Goal: Information Seeking & Learning: Learn about a topic

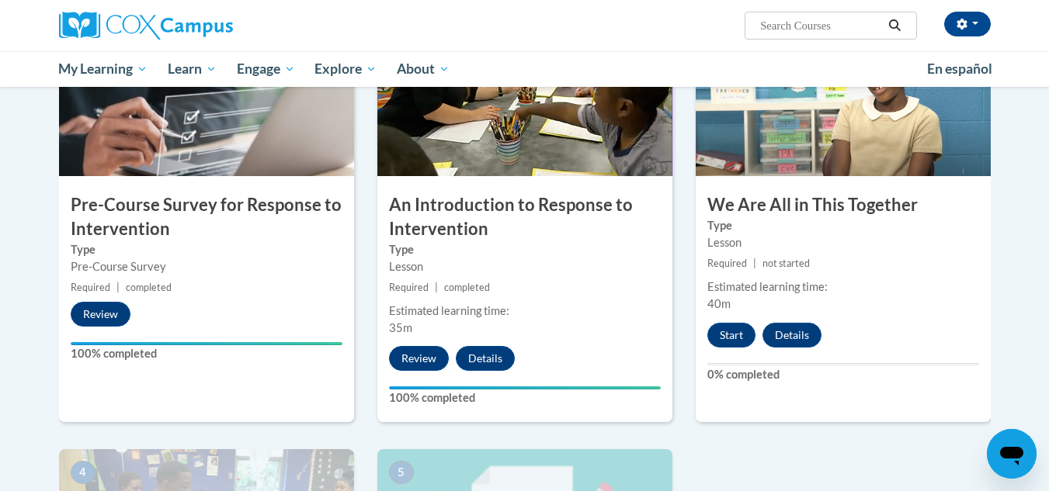
scroll to position [390, 0]
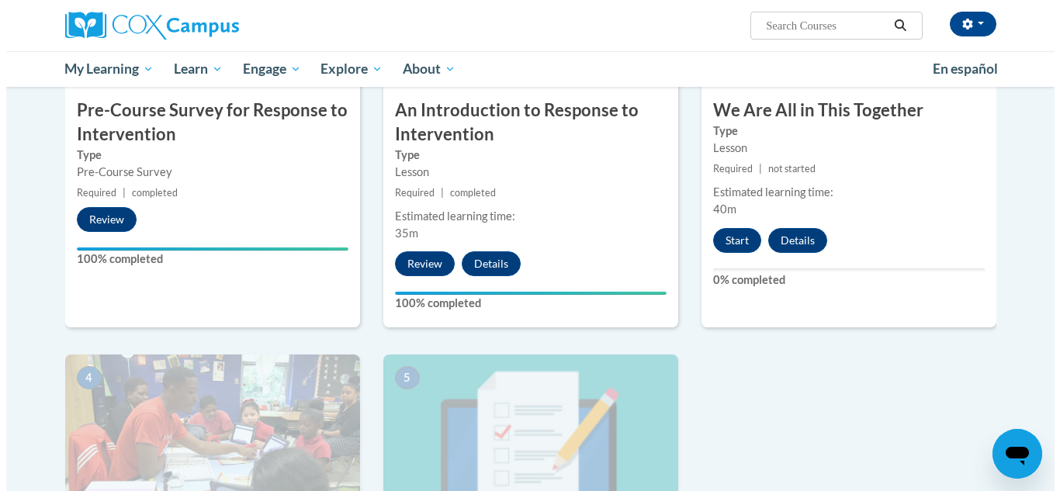
scroll to position [497, 0]
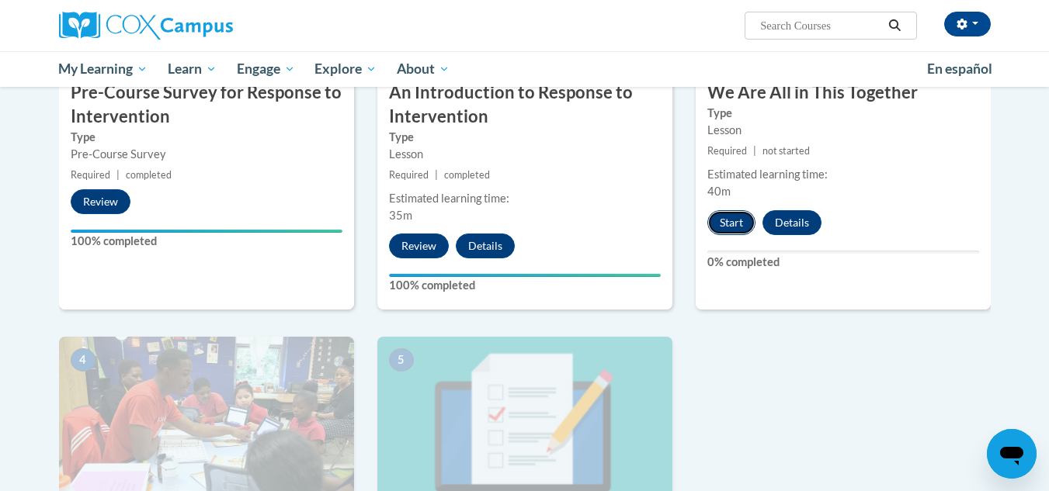
drag, startPoint x: 734, startPoint y: 218, endPoint x: 720, endPoint y: 222, distance: 15.2
click at [720, 222] on button "Start" at bounding box center [731, 222] width 48 height 25
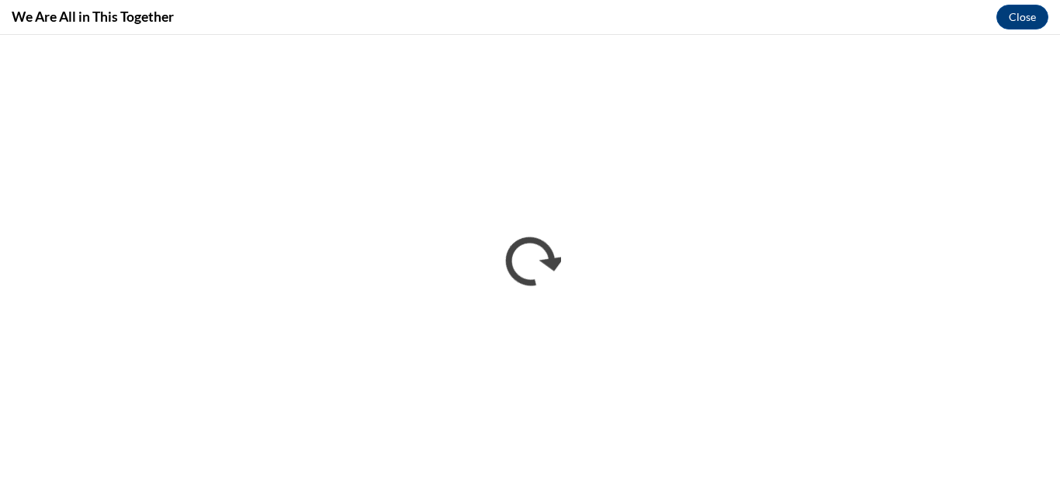
scroll to position [0, 0]
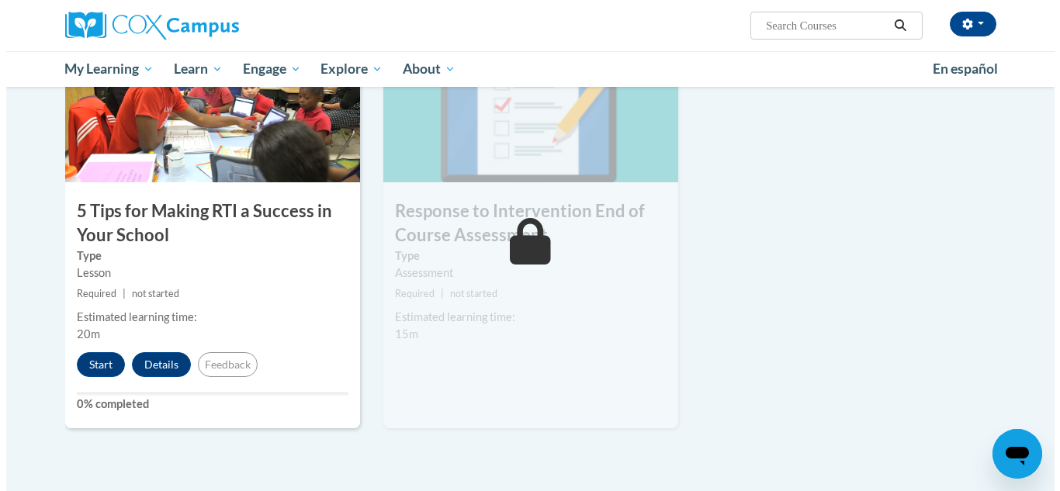
scroll to position [813, 0]
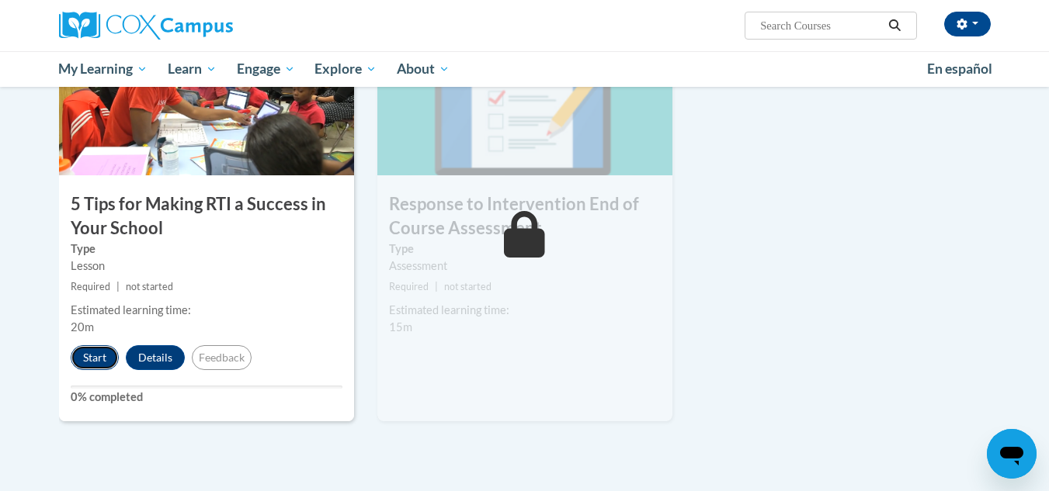
click at [86, 351] on button "Start" at bounding box center [95, 357] width 48 height 25
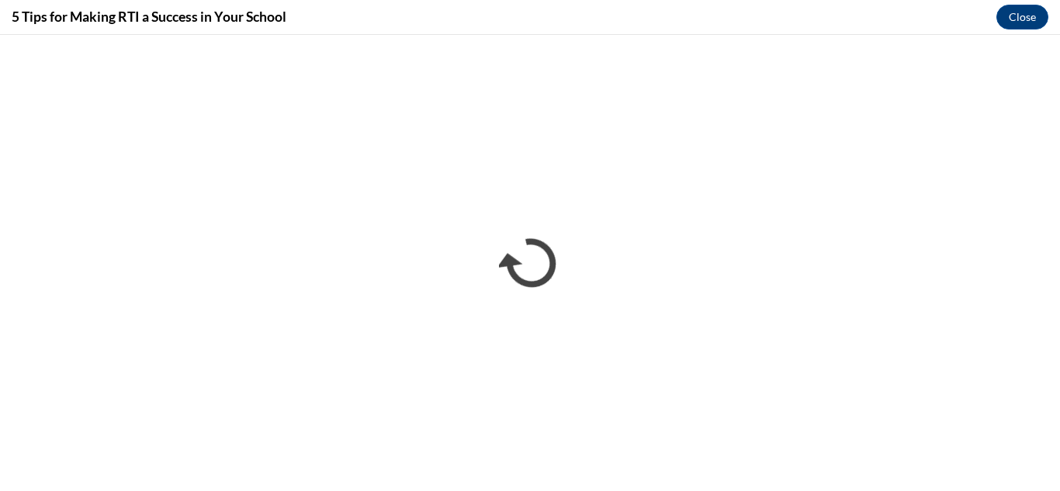
scroll to position [0, 0]
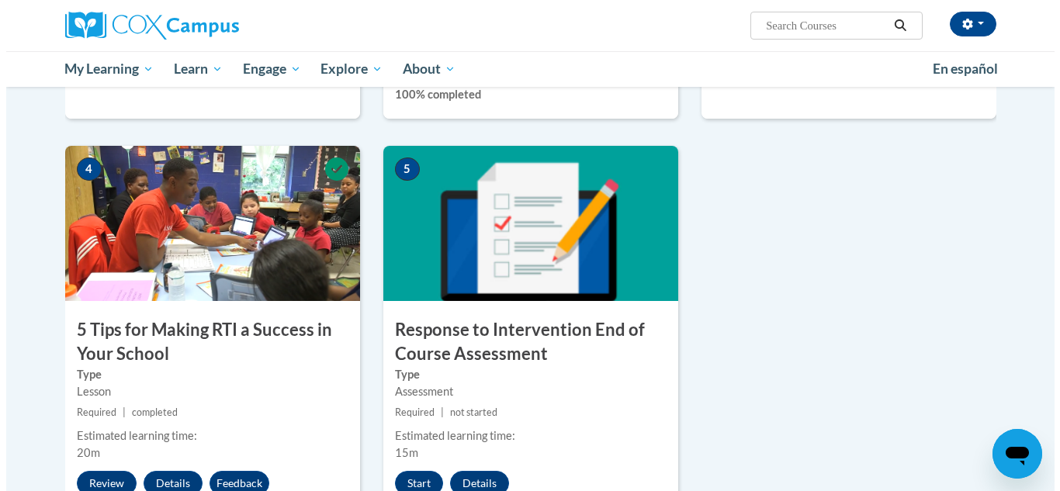
scroll to position [781, 0]
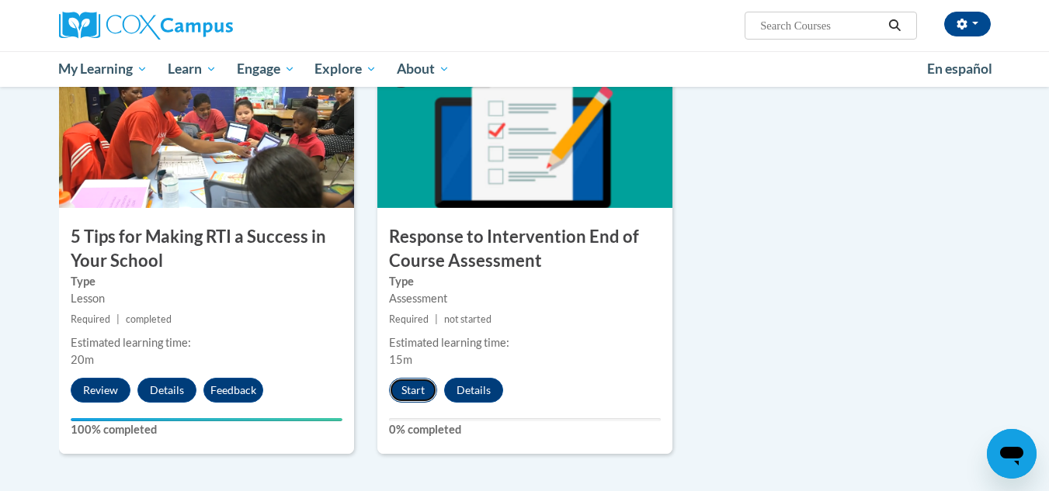
click at [415, 394] on button "Start" at bounding box center [413, 390] width 48 height 25
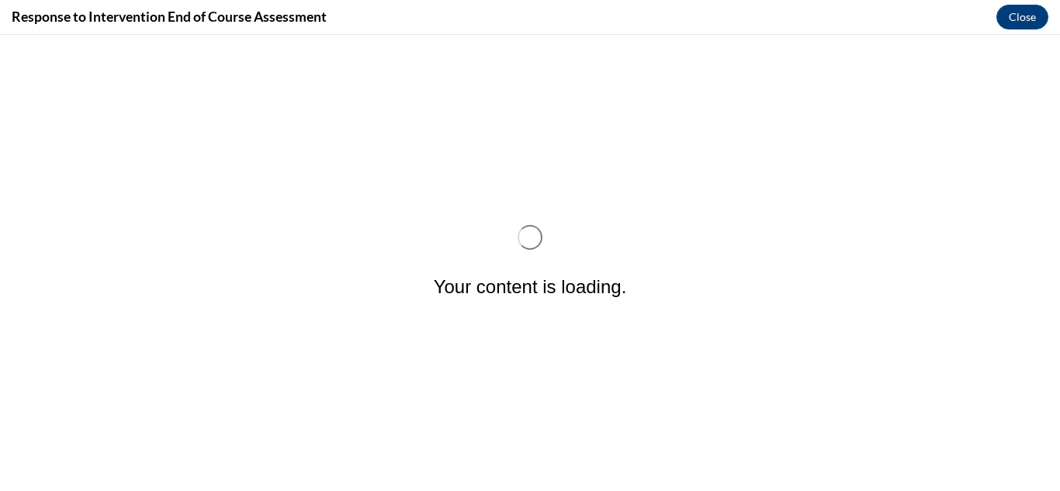
scroll to position [0, 0]
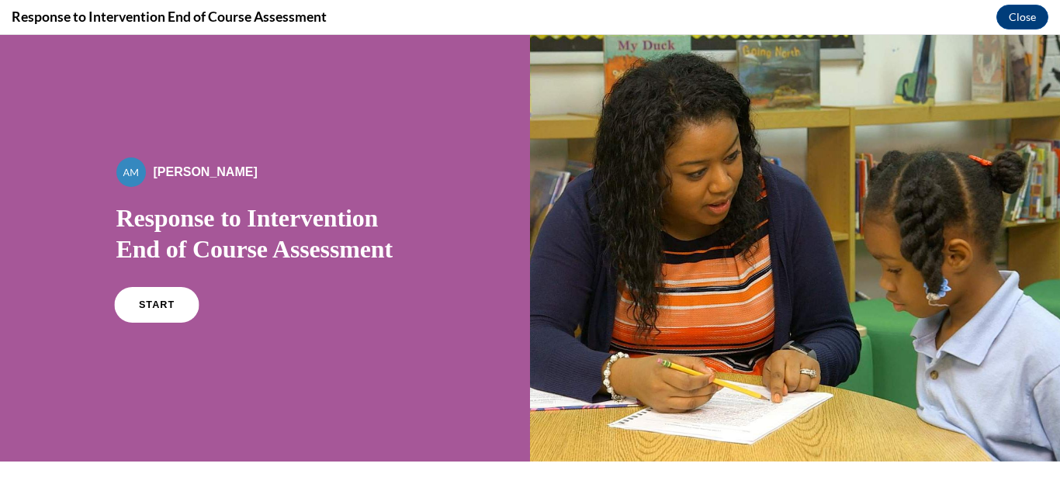
click at [134, 304] on link "START" at bounding box center [156, 305] width 85 height 36
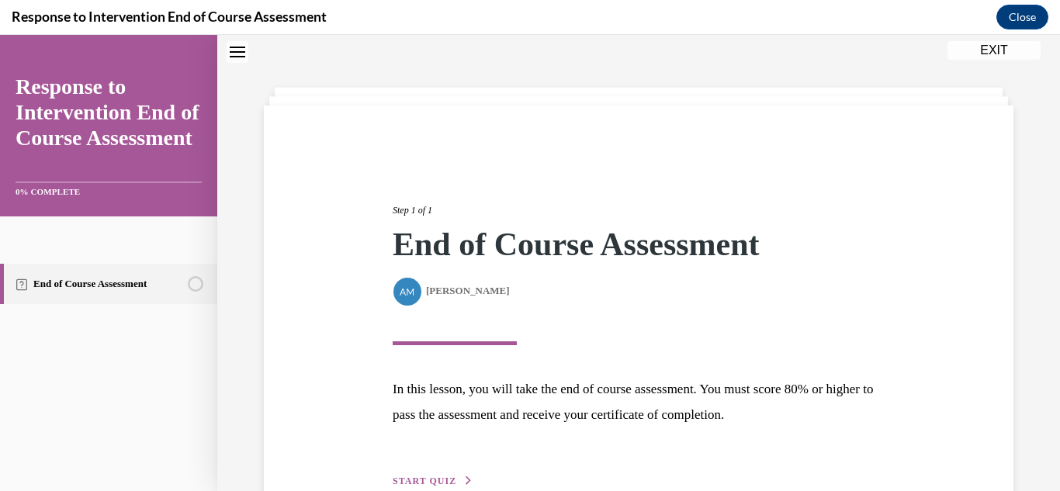
scroll to position [139, 0]
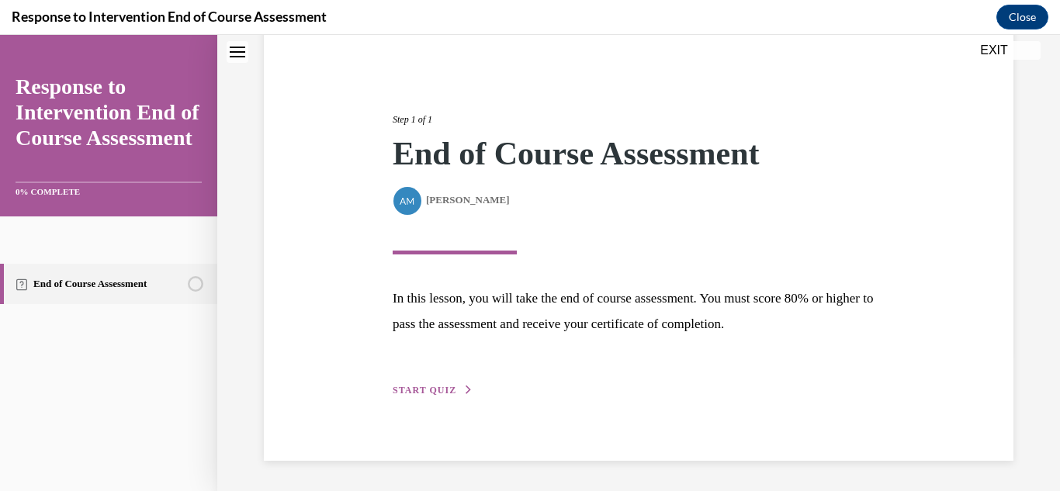
click at [396, 394] on span "START QUIZ" at bounding box center [425, 390] width 64 height 11
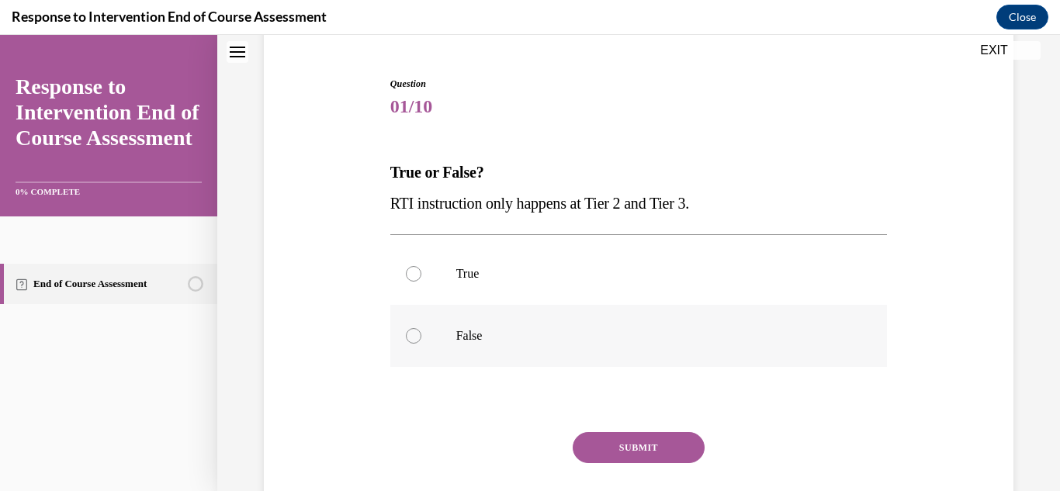
click at [398, 333] on label "False" at bounding box center [639, 336] width 498 height 62
click at [406, 333] on input "False" at bounding box center [414, 336] width 16 height 16
radio input "true"
click at [593, 448] on button "SUBMIT" at bounding box center [639, 447] width 132 height 31
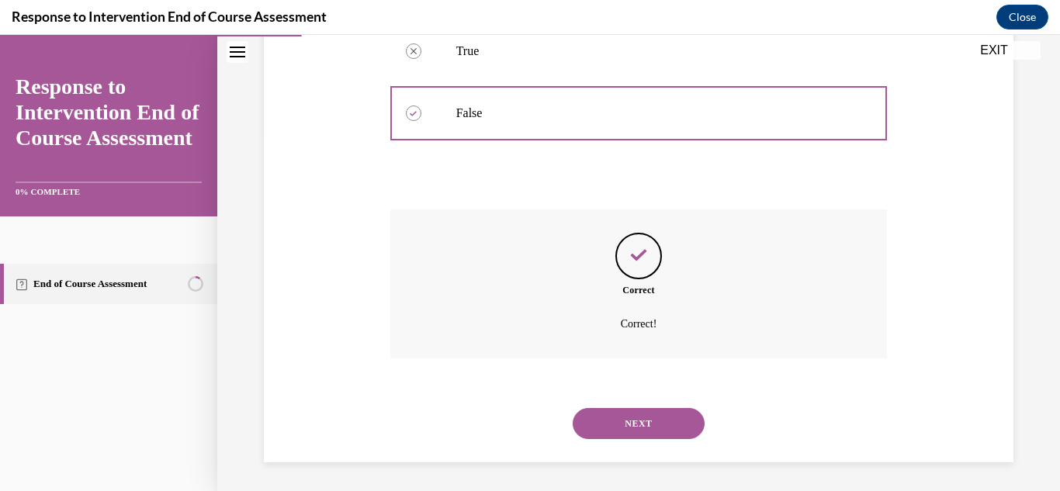
scroll to position [364, 0]
click at [642, 419] on button "NEXT" at bounding box center [639, 421] width 132 height 31
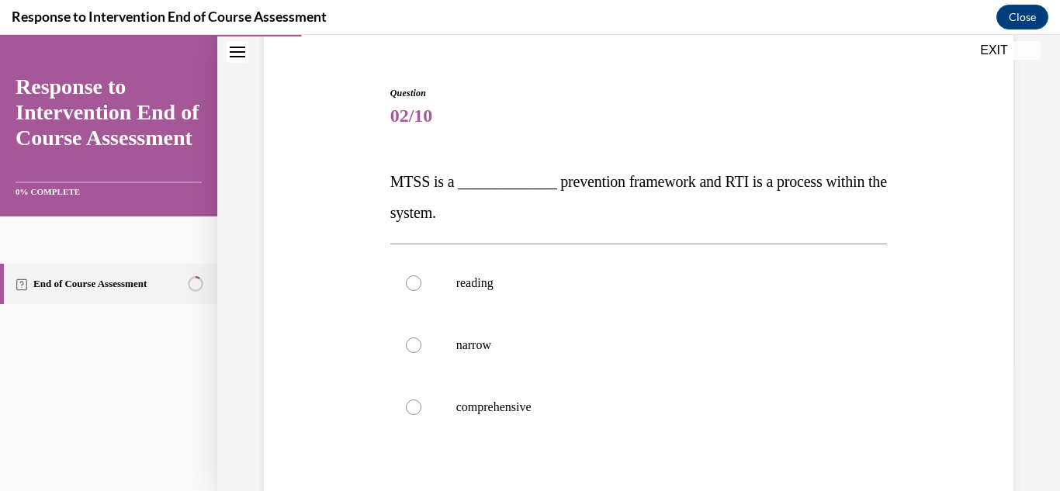
scroll to position [143, 0]
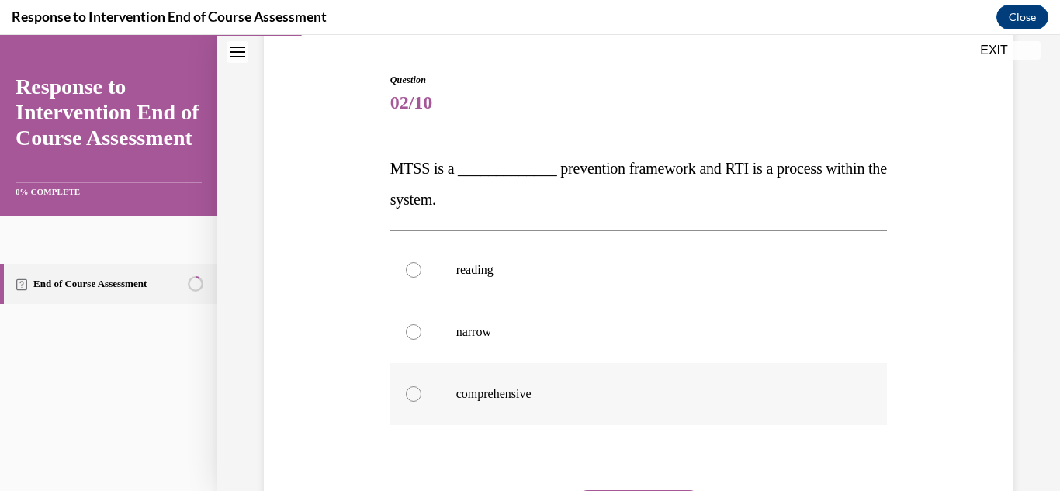
click at [402, 400] on label "comprehensive" at bounding box center [639, 394] width 498 height 62
click at [406, 400] on input "comprehensive" at bounding box center [414, 395] width 16 height 16
radio input "true"
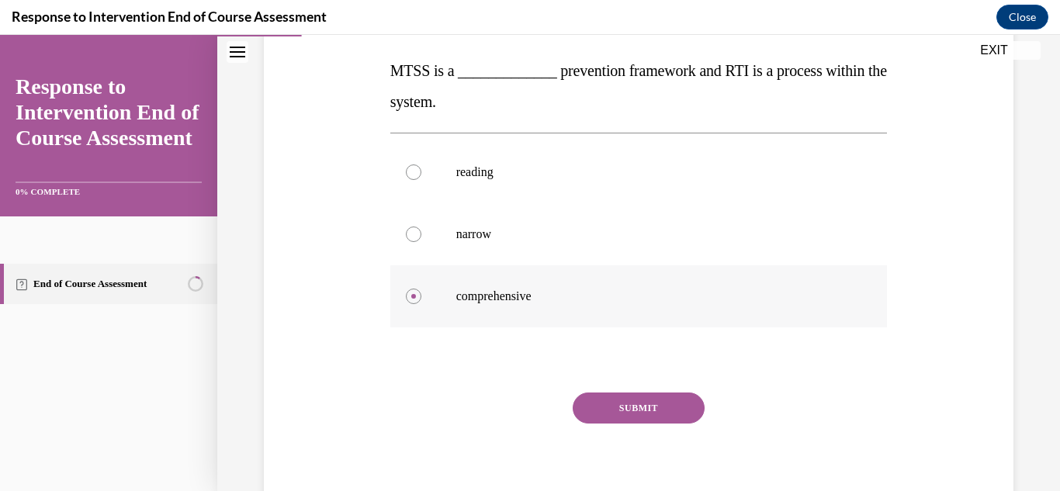
scroll to position [253, 0]
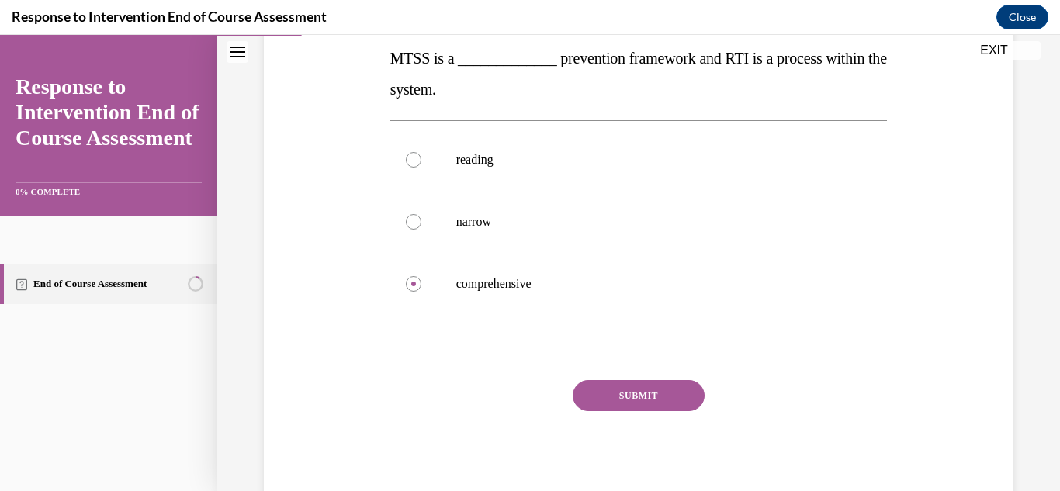
click at [664, 406] on button "SUBMIT" at bounding box center [639, 395] width 132 height 31
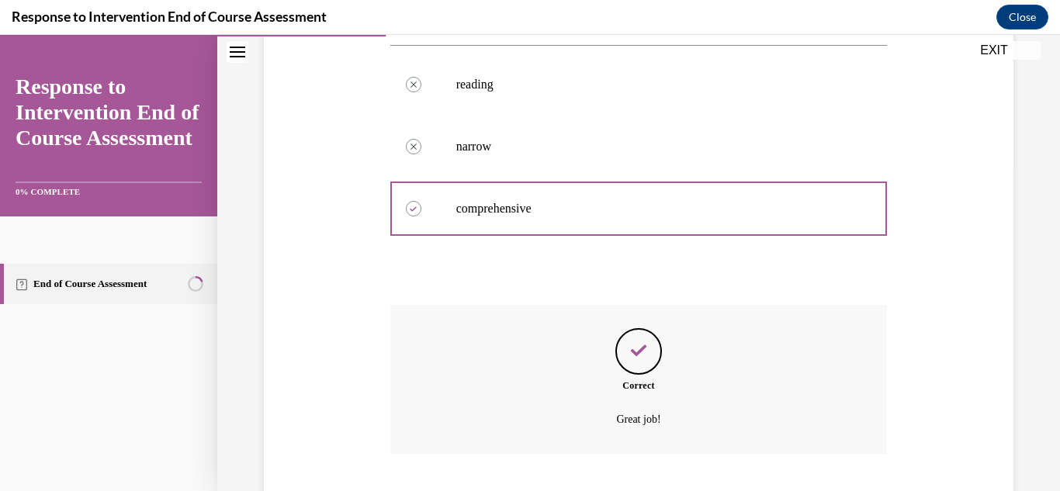
scroll to position [426, 0]
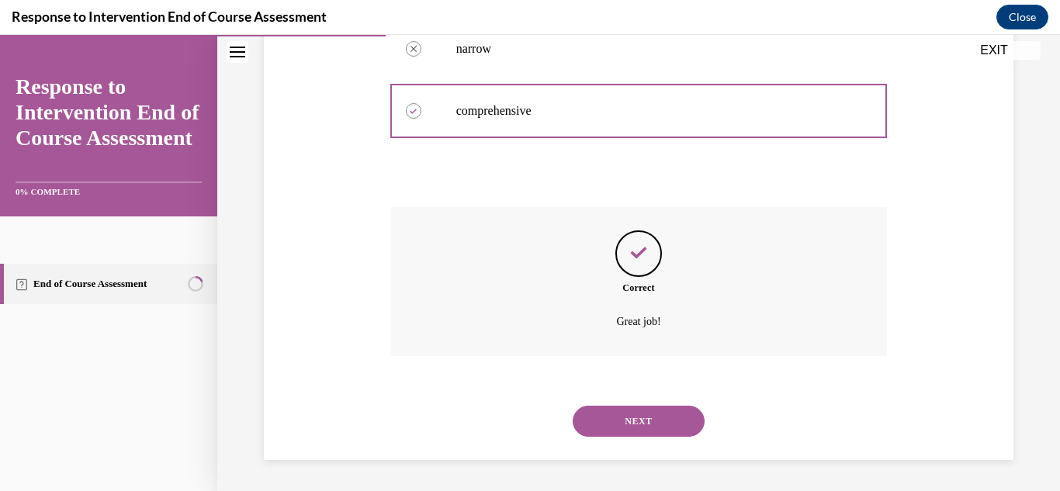
click at [588, 425] on button "NEXT" at bounding box center [639, 421] width 132 height 31
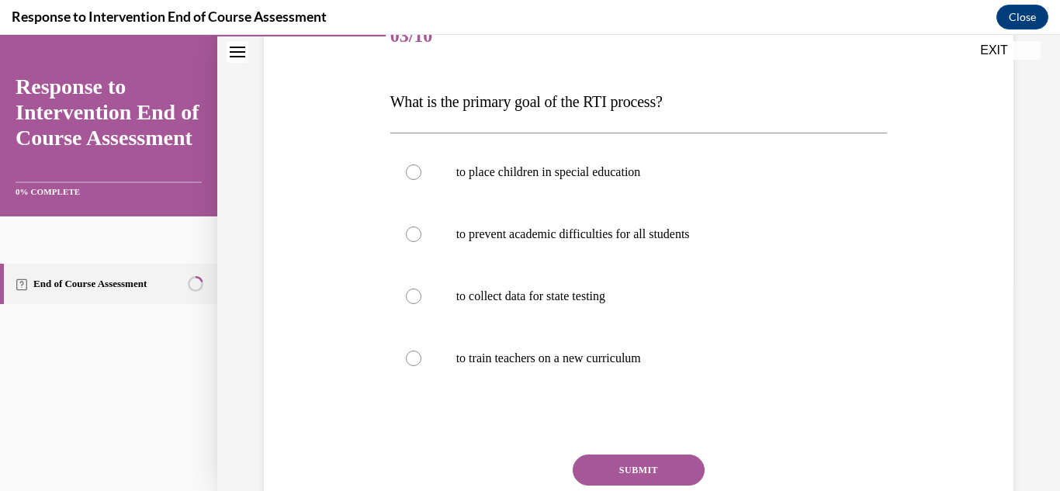
scroll to position [213, 0]
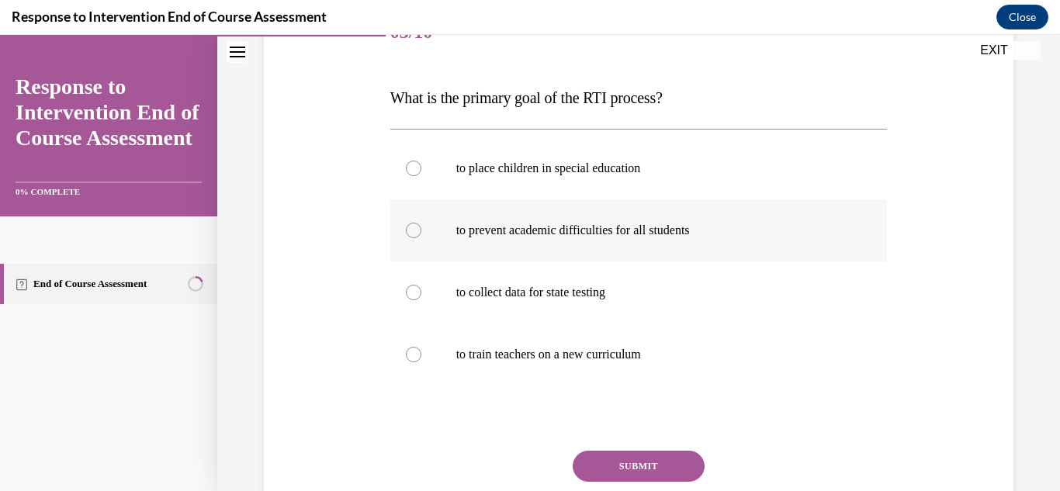
click at [401, 244] on label "to prevent academic difficulties for all students" at bounding box center [639, 230] width 498 height 62
click at [406, 238] on input "to prevent academic difficulties for all students" at bounding box center [414, 231] width 16 height 16
radio input "true"
click at [658, 466] on button "SUBMIT" at bounding box center [639, 466] width 132 height 31
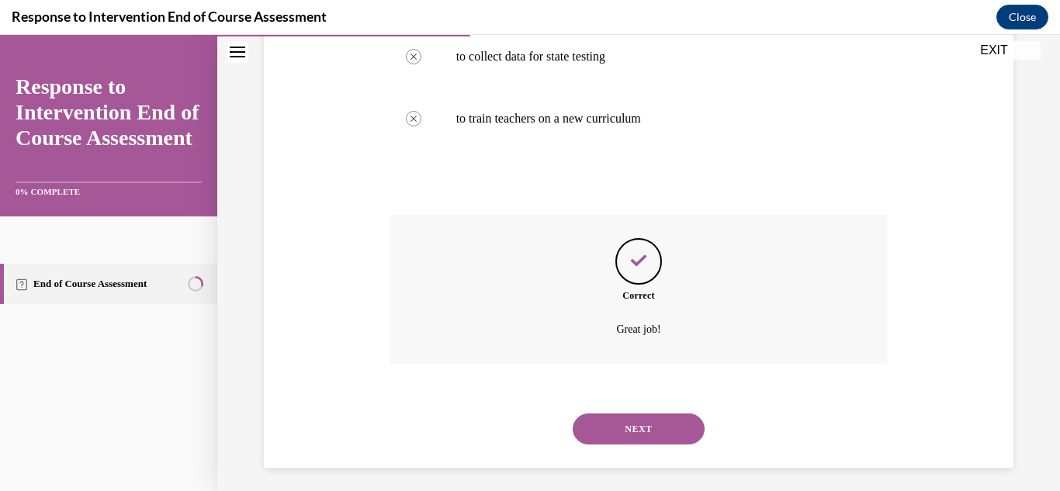
scroll to position [457, 0]
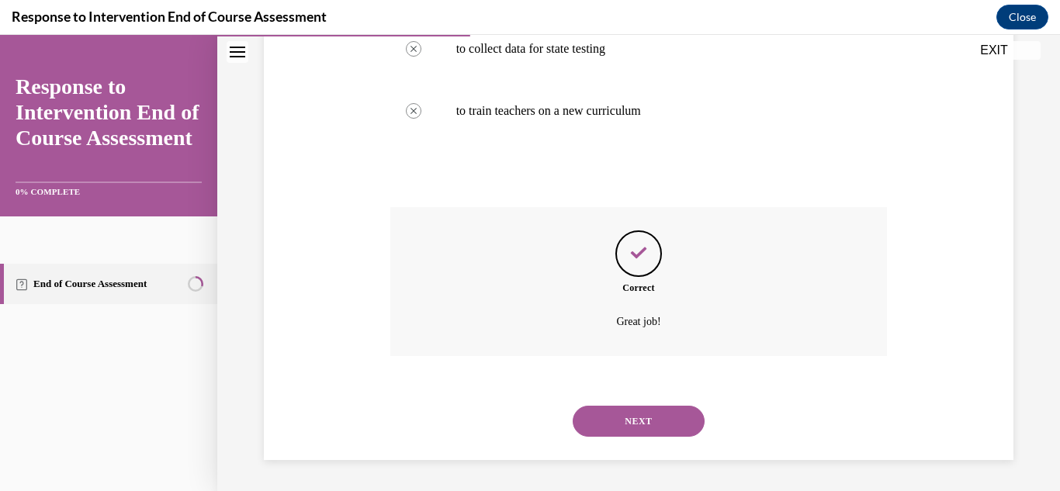
click at [599, 432] on button "NEXT" at bounding box center [639, 421] width 132 height 31
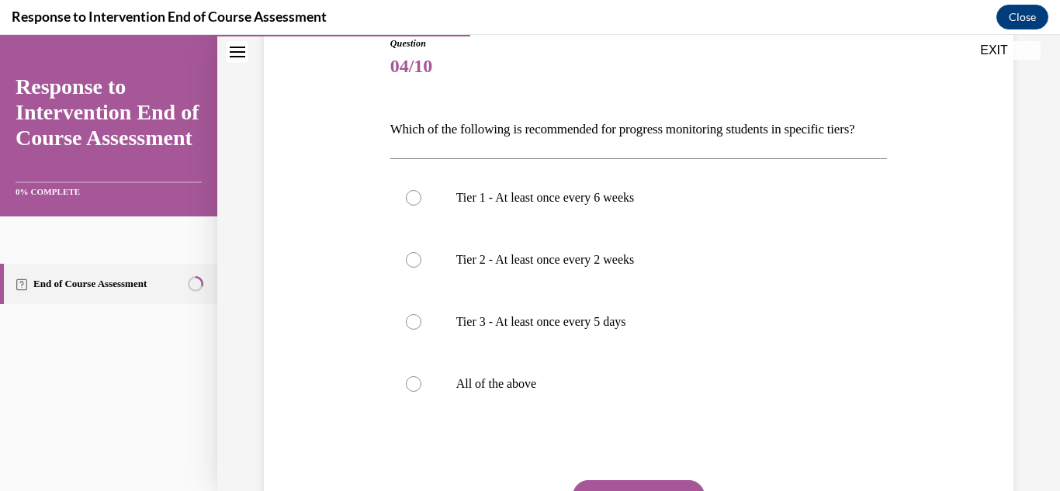
scroll to position [182, 0]
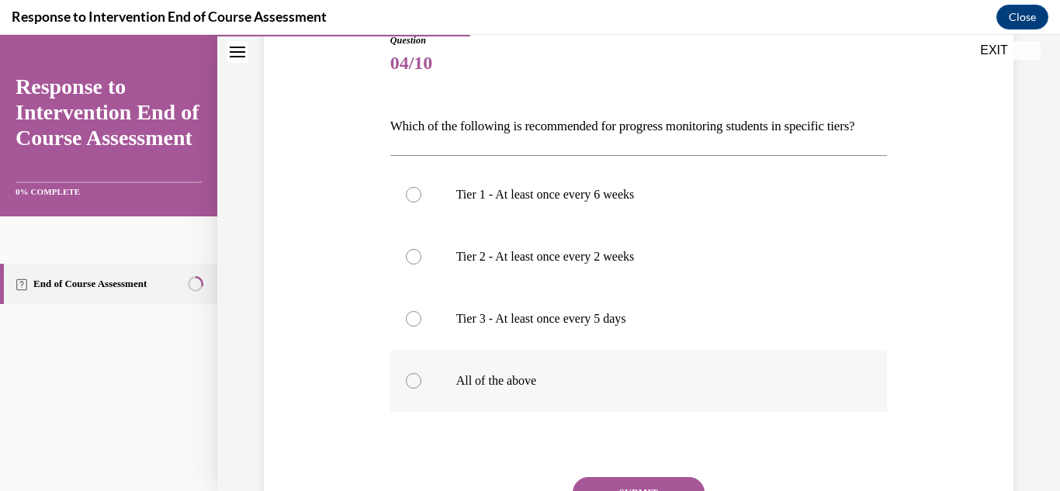
click at [403, 412] on label "All of the above" at bounding box center [639, 381] width 498 height 62
click at [406, 389] on input "All of the above" at bounding box center [414, 381] width 16 height 16
radio input "true"
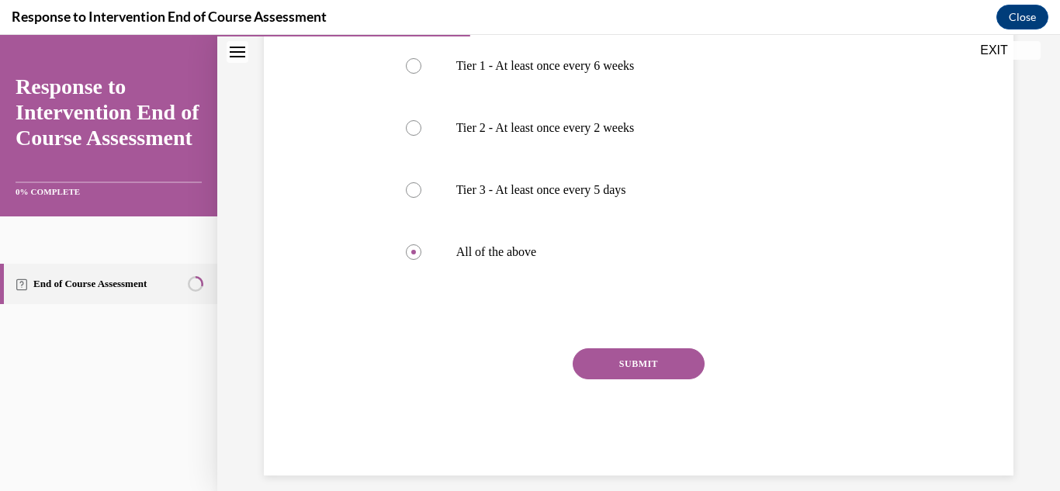
click at [641, 380] on button "SUBMIT" at bounding box center [639, 363] width 132 height 31
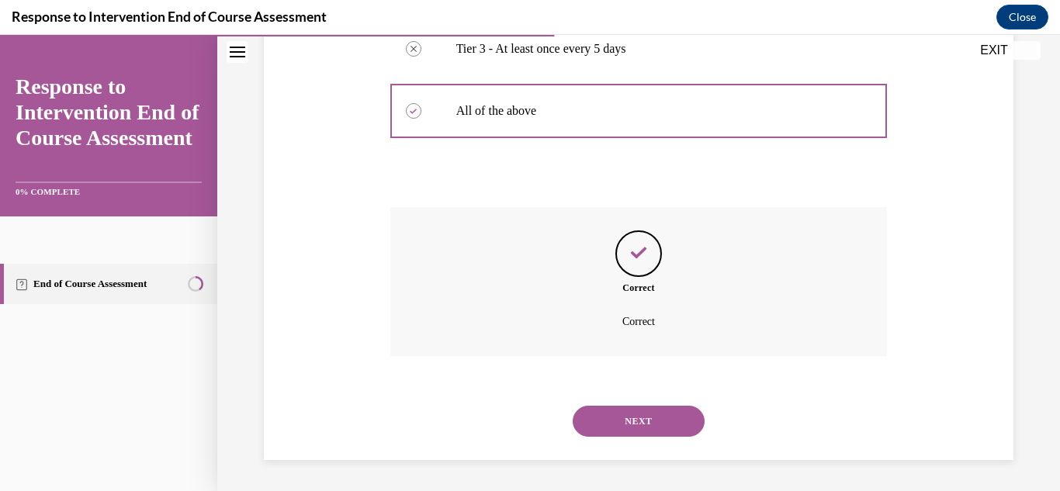
scroll to position [479, 0]
click at [596, 415] on button "NEXT" at bounding box center [639, 421] width 132 height 31
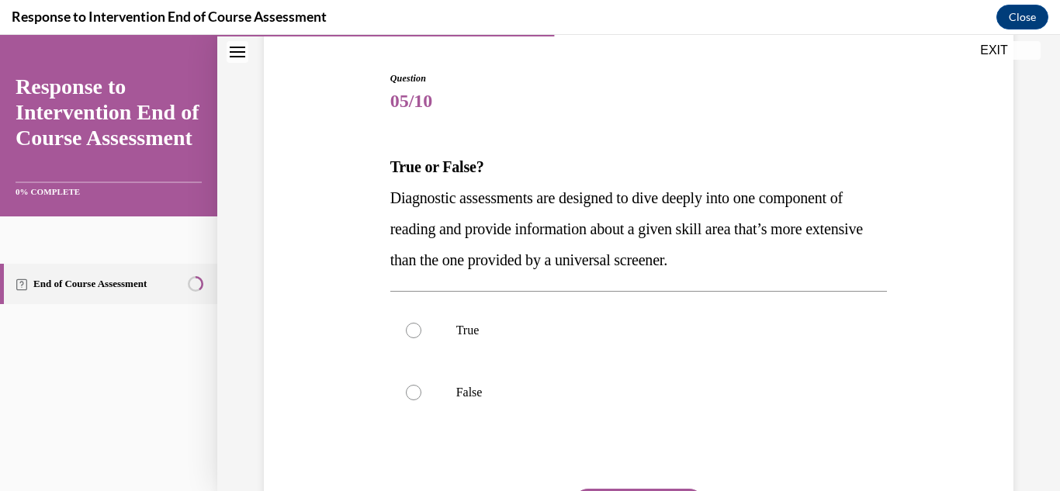
scroll to position [151, 0]
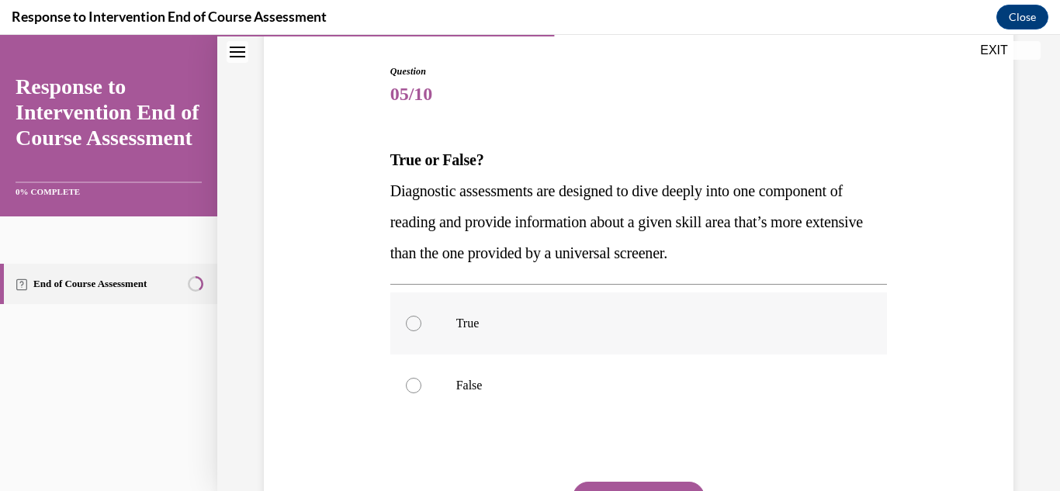
click at [446, 343] on label "True" at bounding box center [639, 324] width 498 height 62
click at [421, 331] on input "True" at bounding box center [414, 324] width 16 height 16
radio input "true"
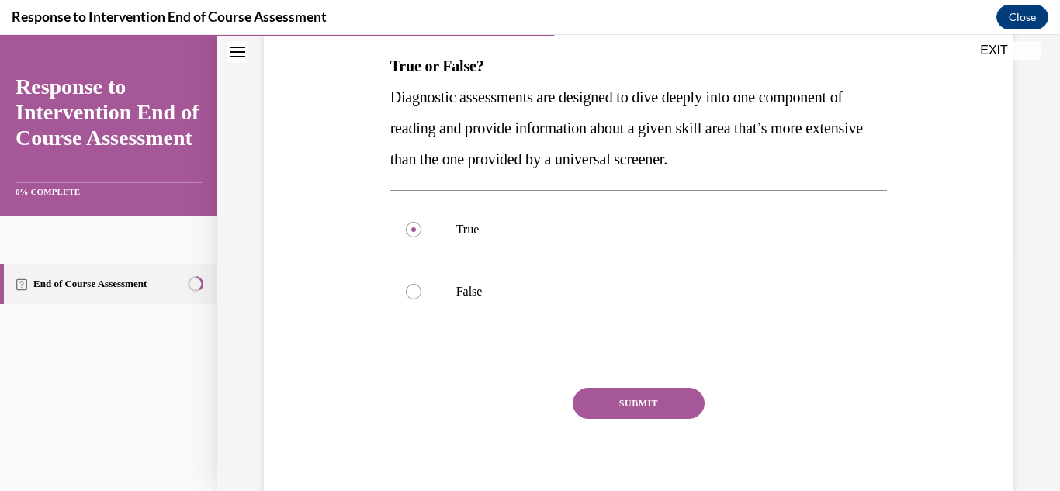
click at [645, 408] on button "SUBMIT" at bounding box center [639, 403] width 132 height 31
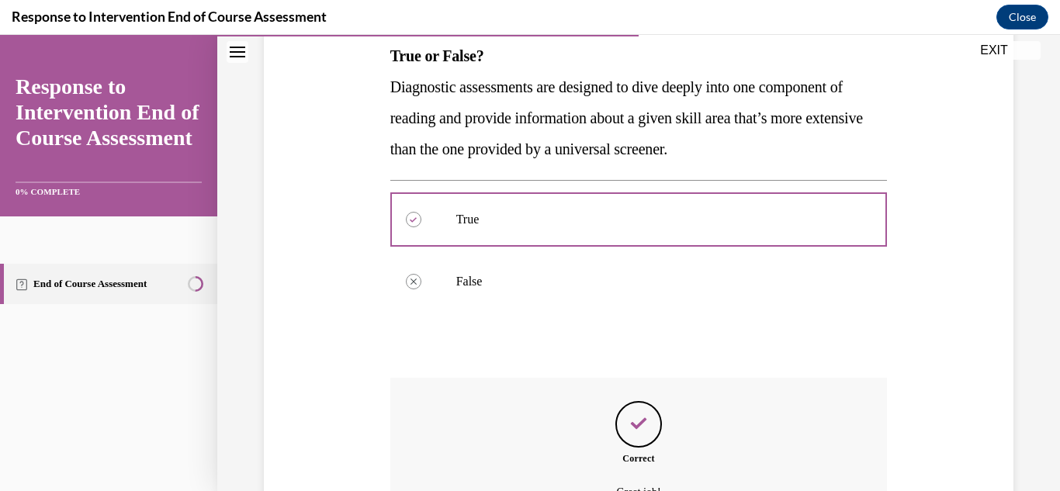
scroll to position [426, 0]
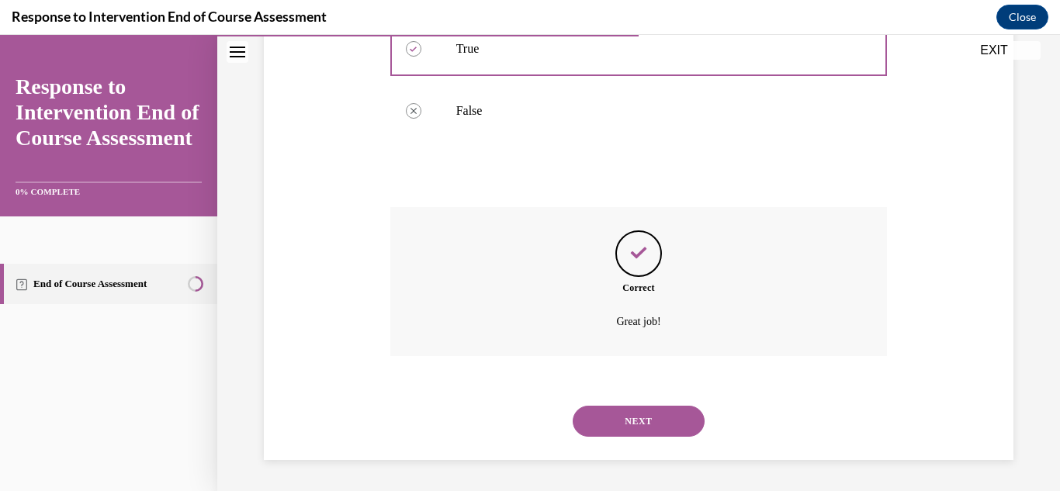
click at [641, 425] on button "NEXT" at bounding box center [639, 421] width 132 height 31
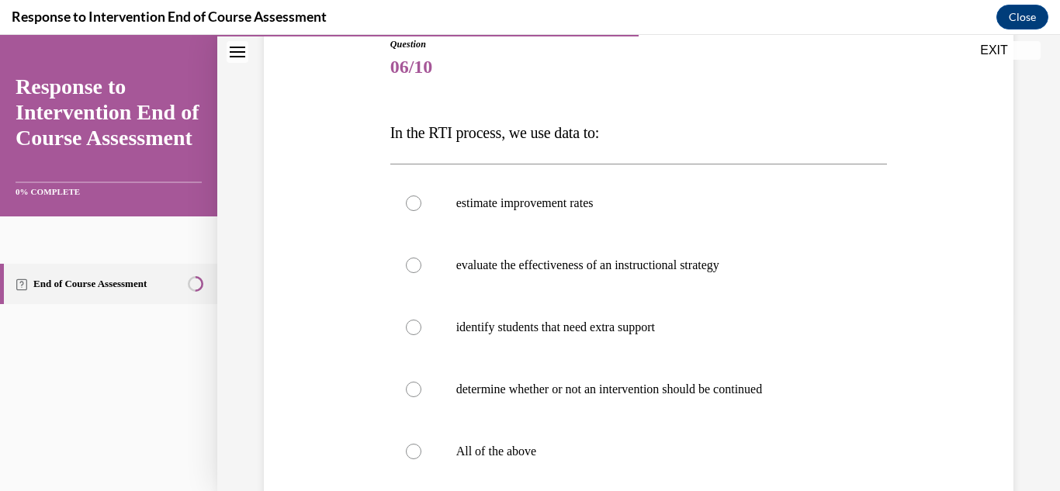
scroll to position [181, 0]
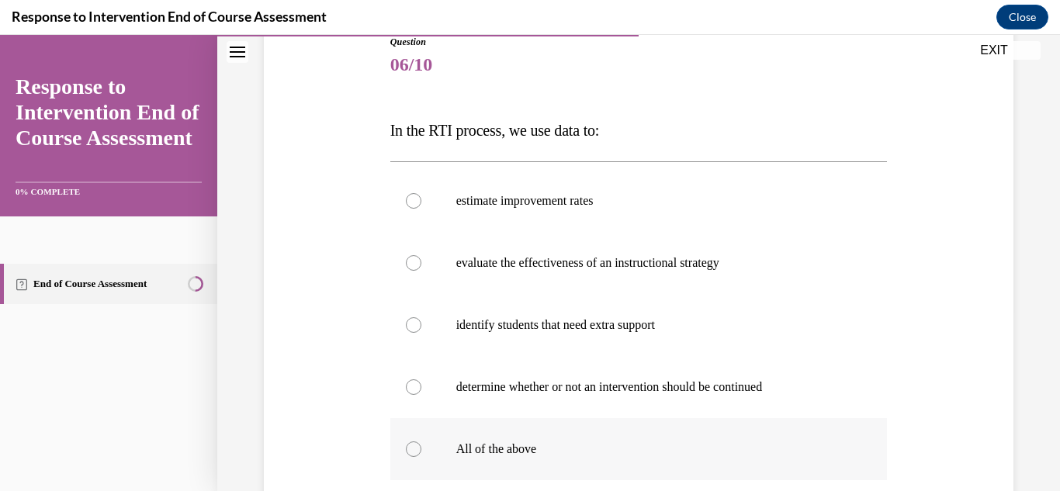
click at [513, 436] on label "All of the above" at bounding box center [639, 449] width 498 height 62
click at [421, 442] on input "All of the above" at bounding box center [414, 450] width 16 height 16
radio input "true"
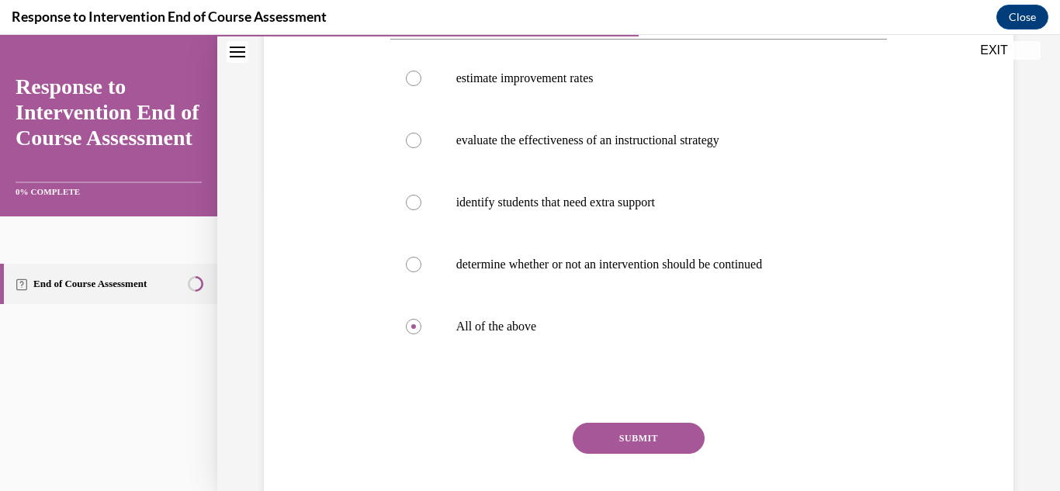
click at [654, 446] on button "SUBMIT" at bounding box center [639, 438] width 132 height 31
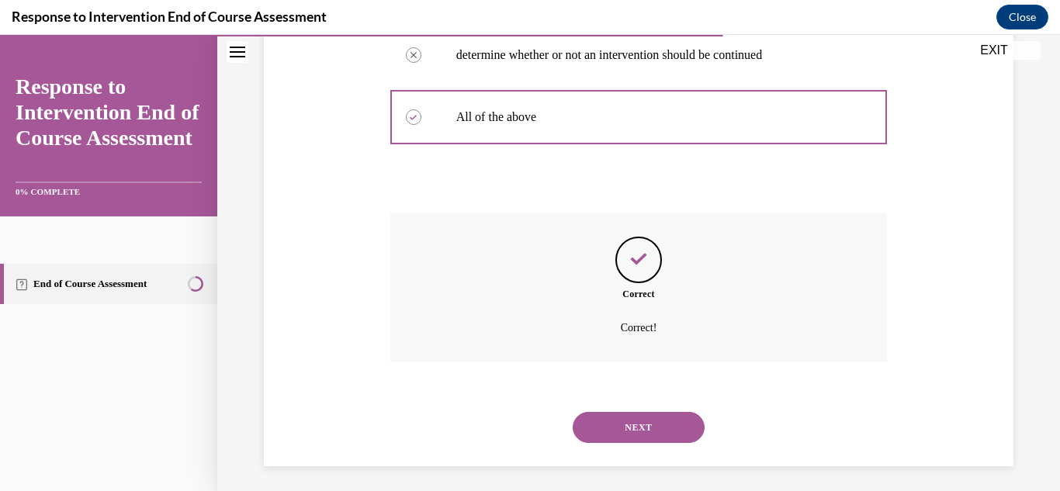
scroll to position [519, 0]
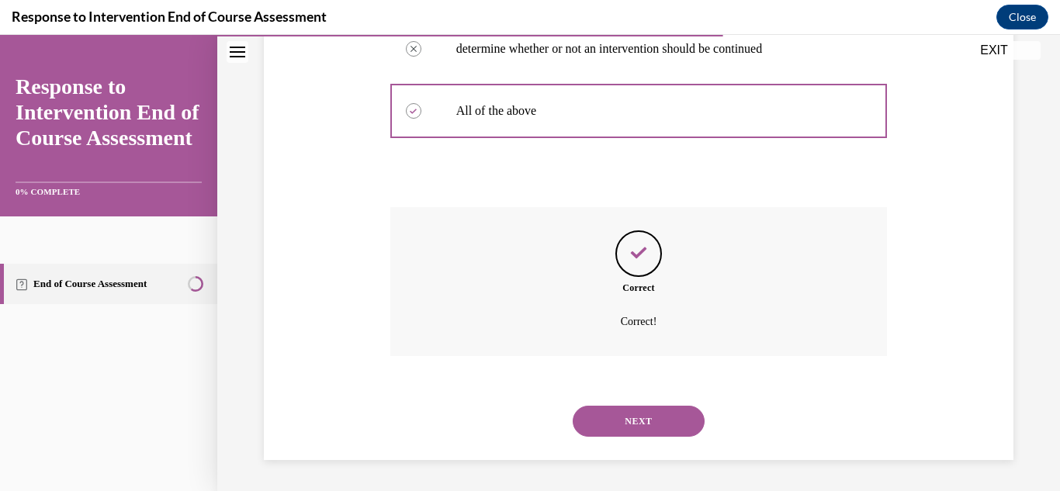
click at [661, 414] on button "NEXT" at bounding box center [639, 421] width 132 height 31
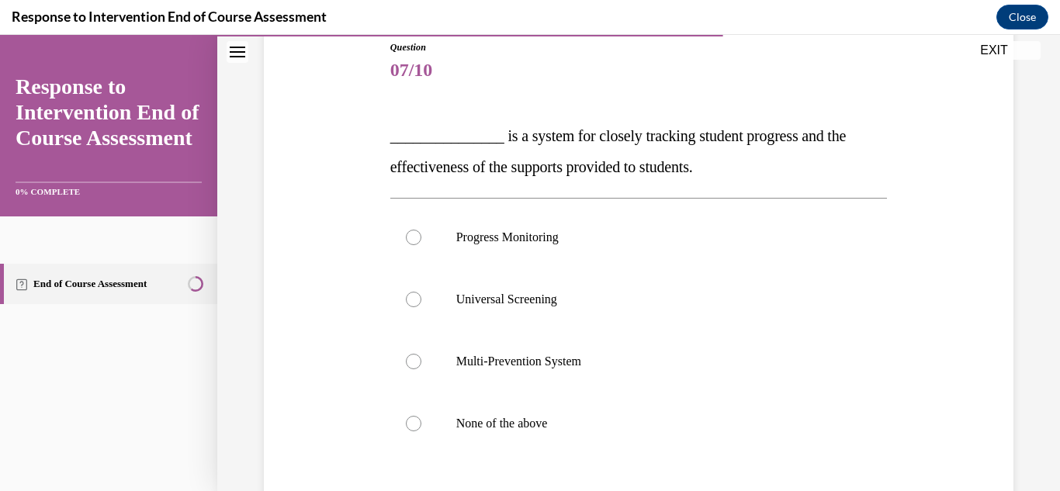
scroll to position [177, 0]
click at [539, 415] on p "None of the above" at bounding box center [652, 422] width 393 height 16
click at [421, 415] on input "None of the above" at bounding box center [414, 422] width 16 height 16
radio input "true"
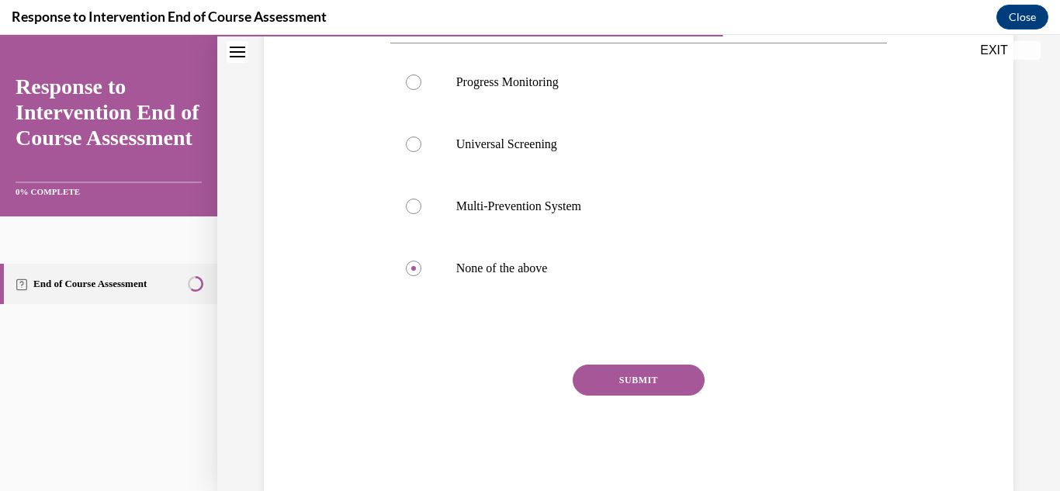
click at [667, 373] on button "SUBMIT" at bounding box center [639, 380] width 132 height 31
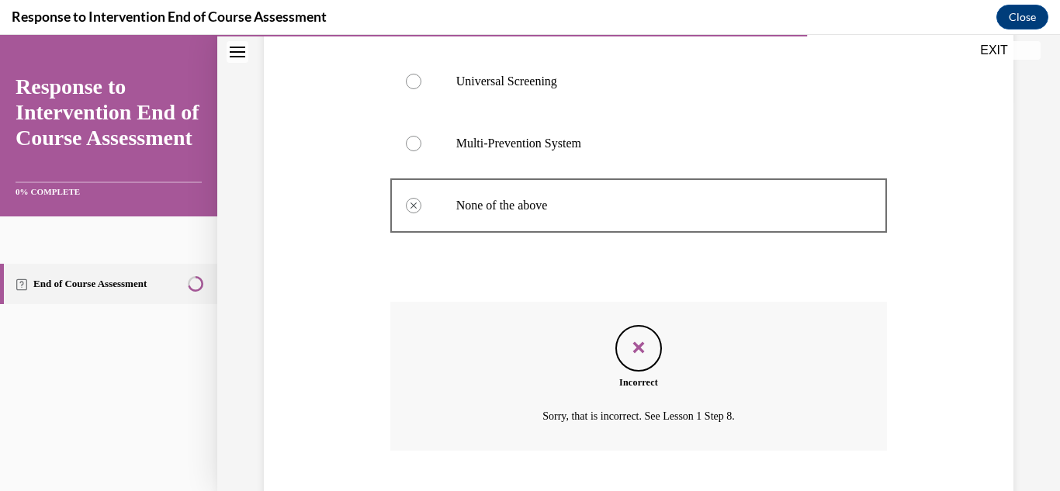
scroll to position [488, 0]
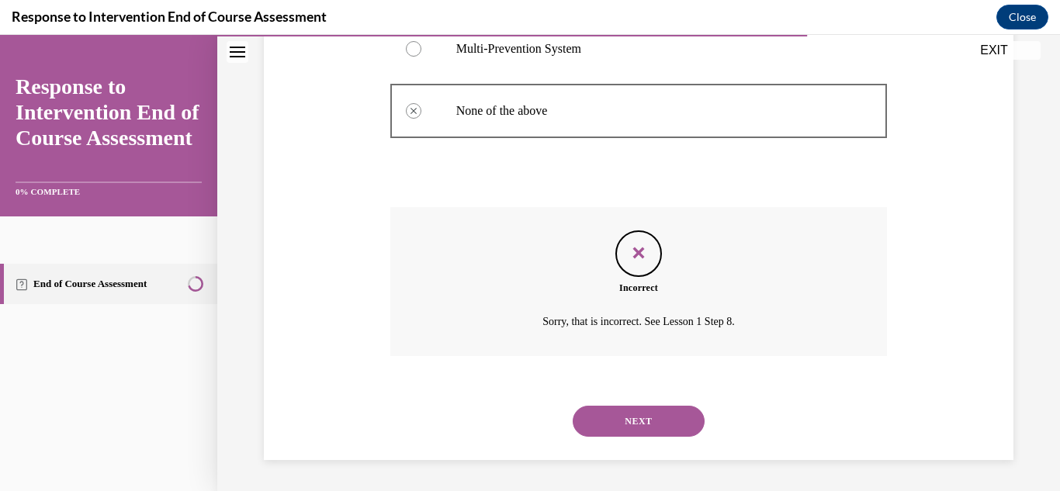
click at [662, 413] on button "NEXT" at bounding box center [639, 421] width 132 height 31
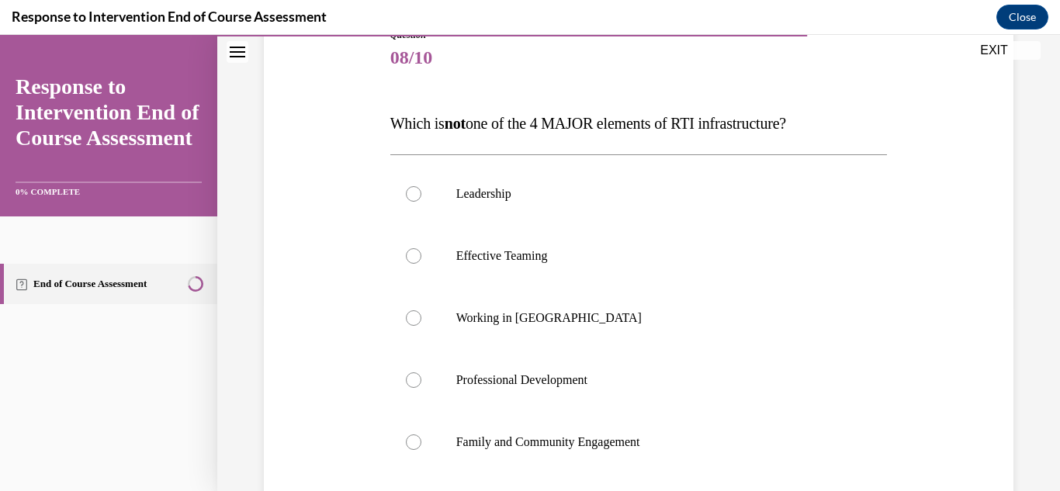
scroll to position [187, 0]
click at [501, 317] on p "Working in Silos" at bounding box center [652, 319] width 393 height 16
click at [421, 317] on input "Working in Silos" at bounding box center [414, 319] width 16 height 16
radio input "true"
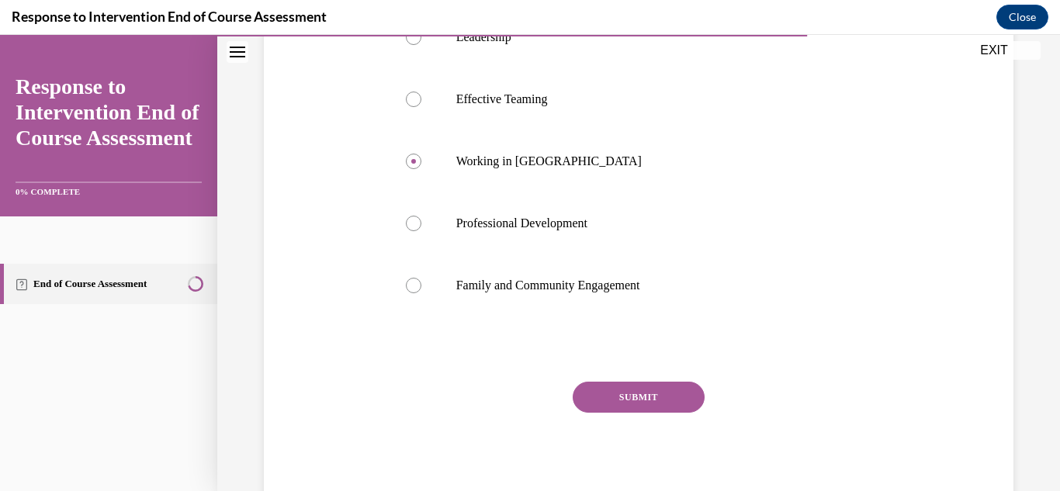
click at [656, 393] on button "SUBMIT" at bounding box center [639, 397] width 132 height 31
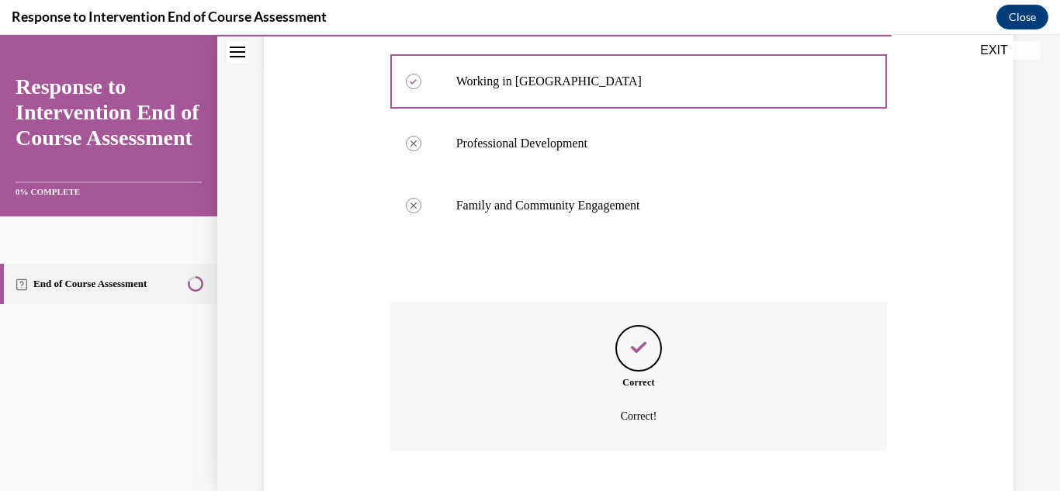
scroll to position [519, 0]
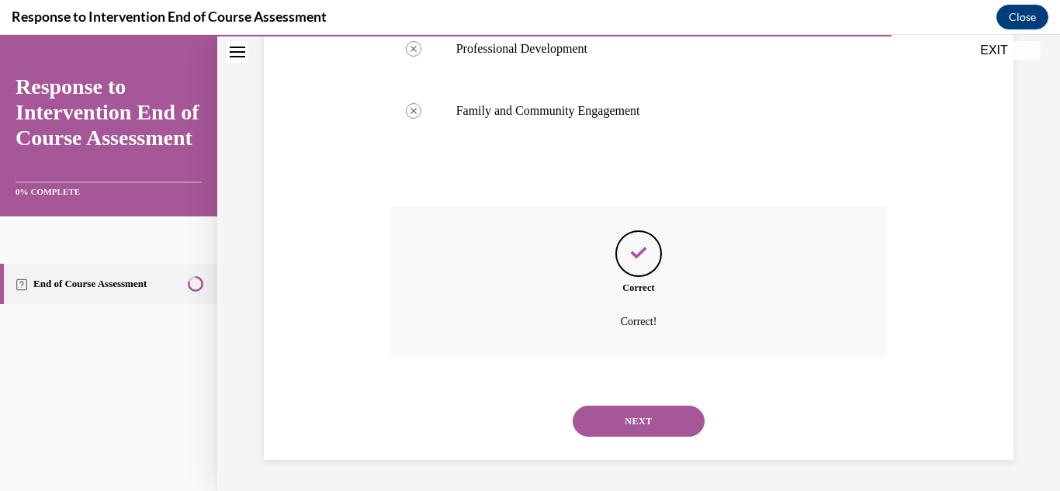
click at [666, 414] on button "NEXT" at bounding box center [639, 421] width 132 height 31
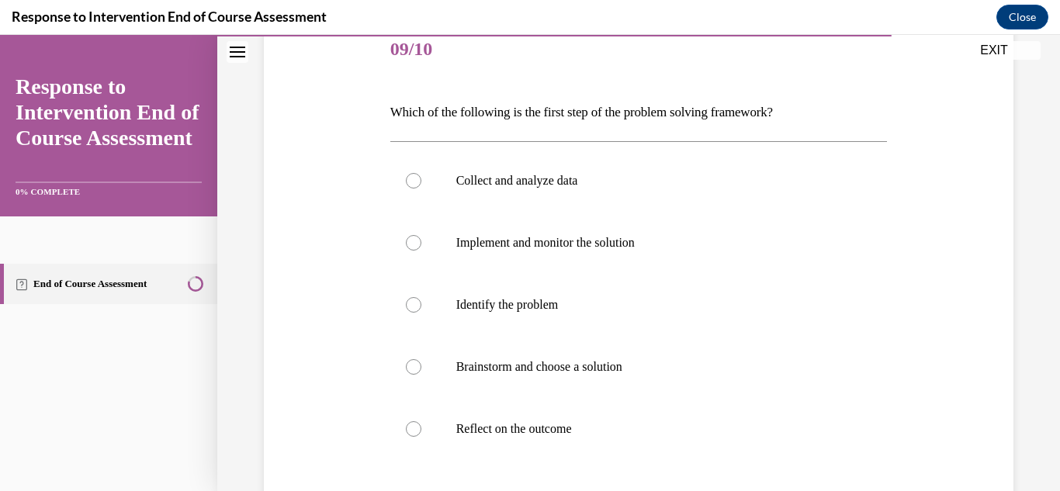
scroll to position [196, 0]
click at [536, 314] on label "Identify the problem" at bounding box center [639, 306] width 498 height 62
click at [421, 314] on input "Identify the problem" at bounding box center [414, 306] width 16 height 16
radio input "true"
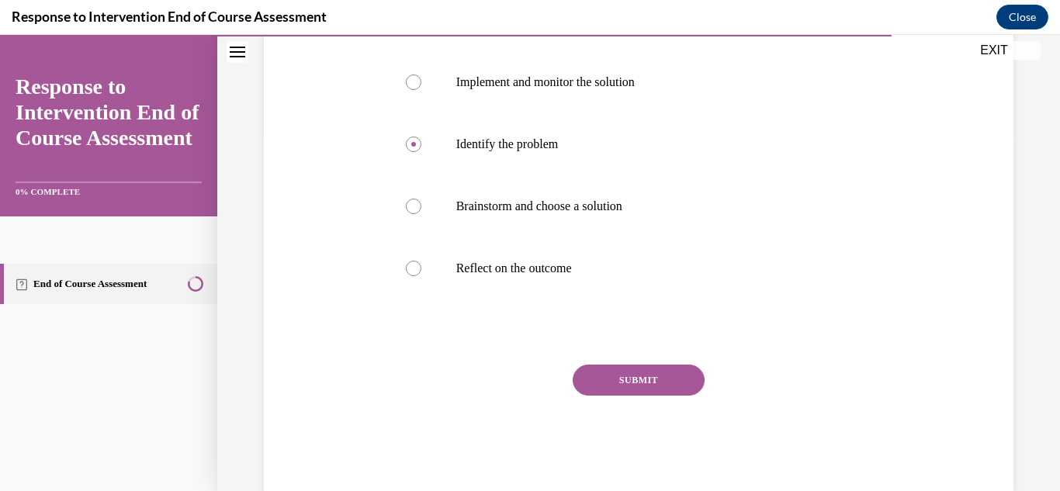
click at [667, 372] on button "SUBMIT" at bounding box center [639, 380] width 132 height 31
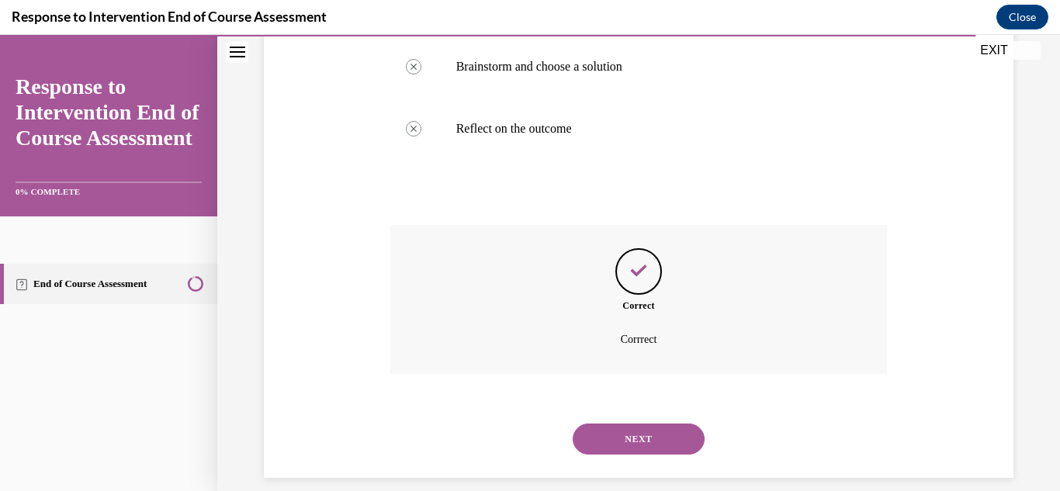
scroll to position [515, 0]
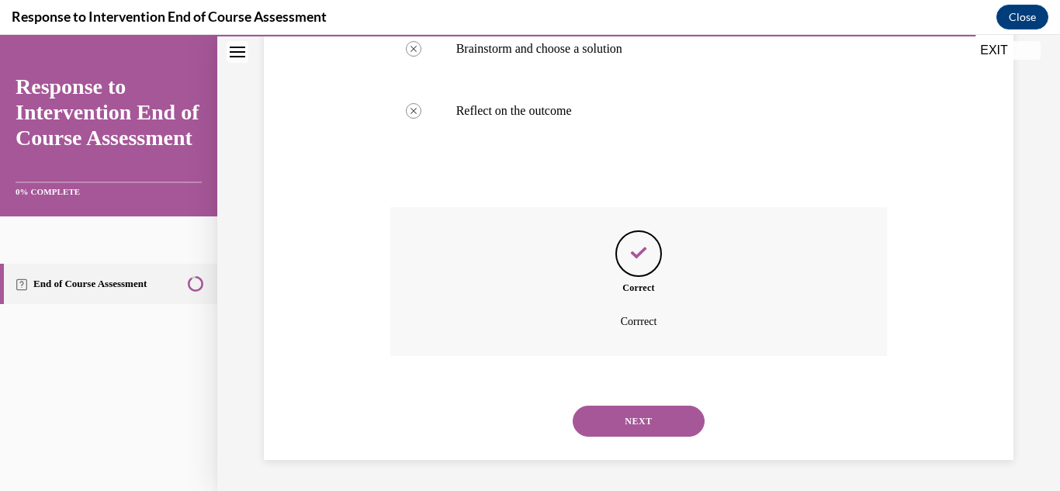
click at [643, 425] on button "NEXT" at bounding box center [639, 421] width 132 height 31
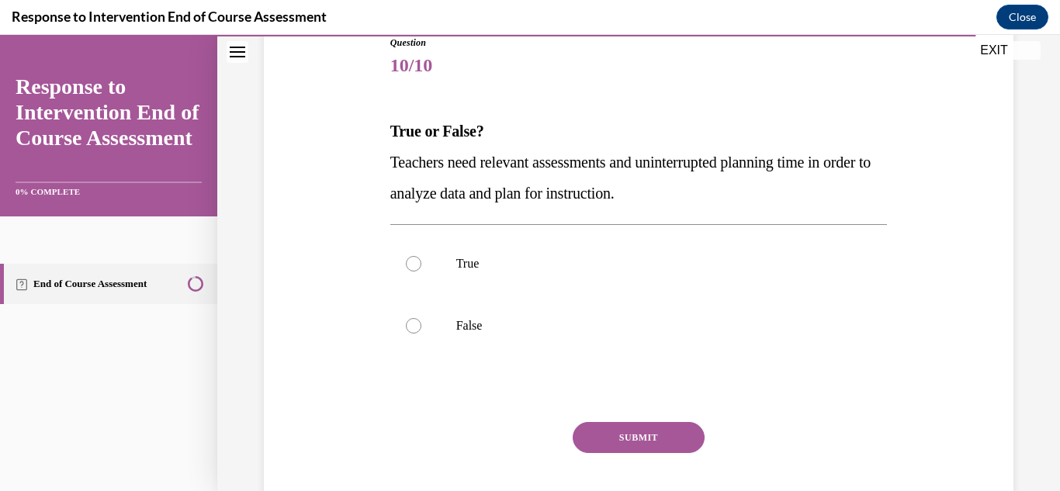
scroll to position [203, 0]
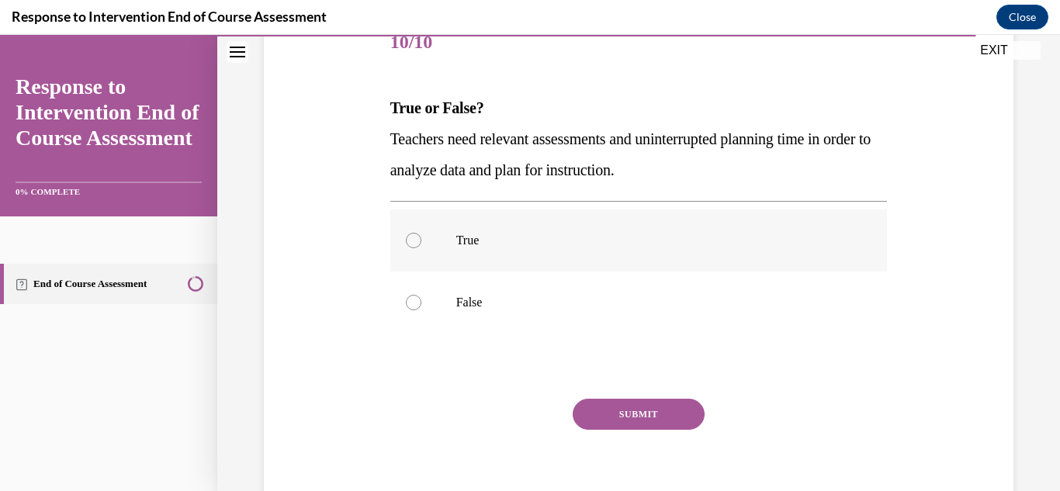
click at [452, 233] on label "True" at bounding box center [639, 241] width 498 height 62
click at [421, 233] on input "True" at bounding box center [414, 241] width 16 height 16
radio input "true"
click at [615, 417] on button "SUBMIT" at bounding box center [639, 414] width 132 height 31
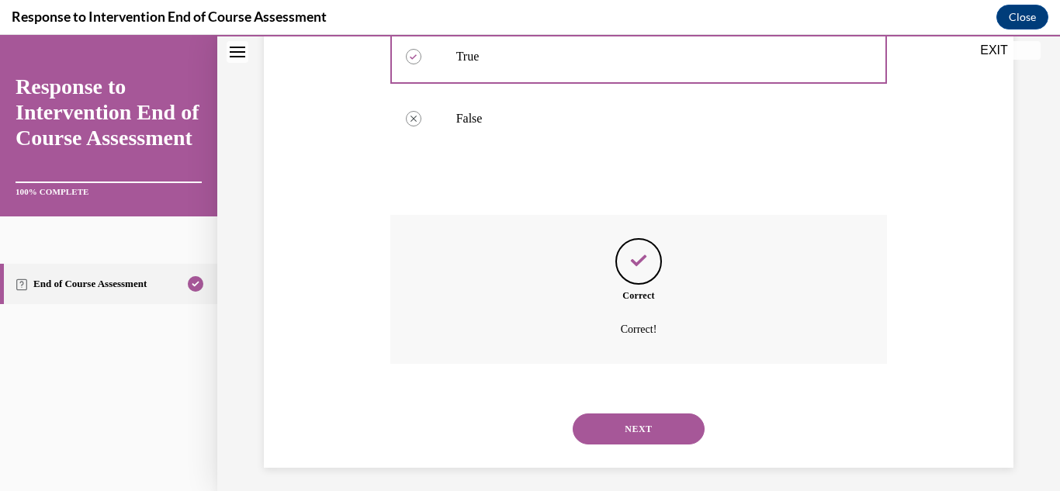
scroll to position [395, 0]
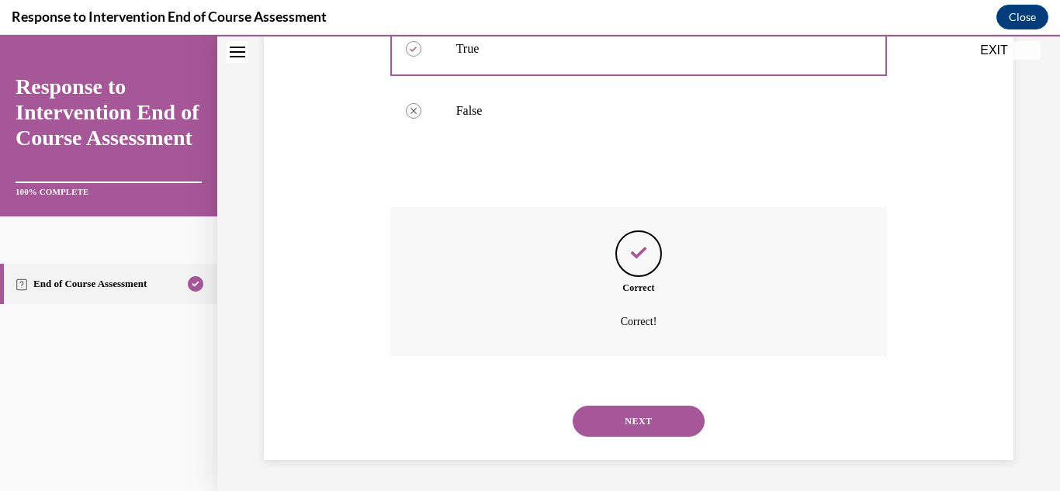
click at [632, 421] on button "NEXT" at bounding box center [639, 421] width 132 height 31
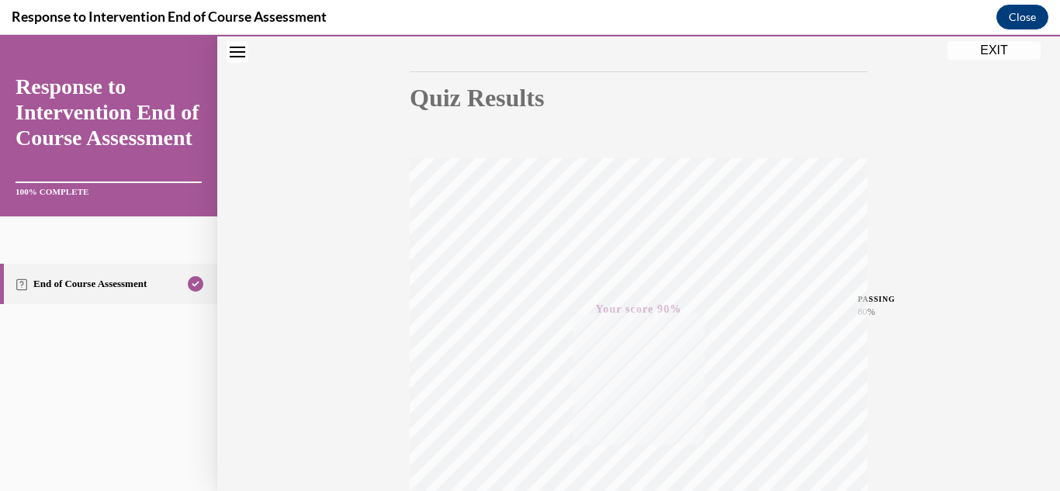
scroll to position [144, 0]
click at [986, 54] on button "EXIT" at bounding box center [994, 50] width 93 height 19
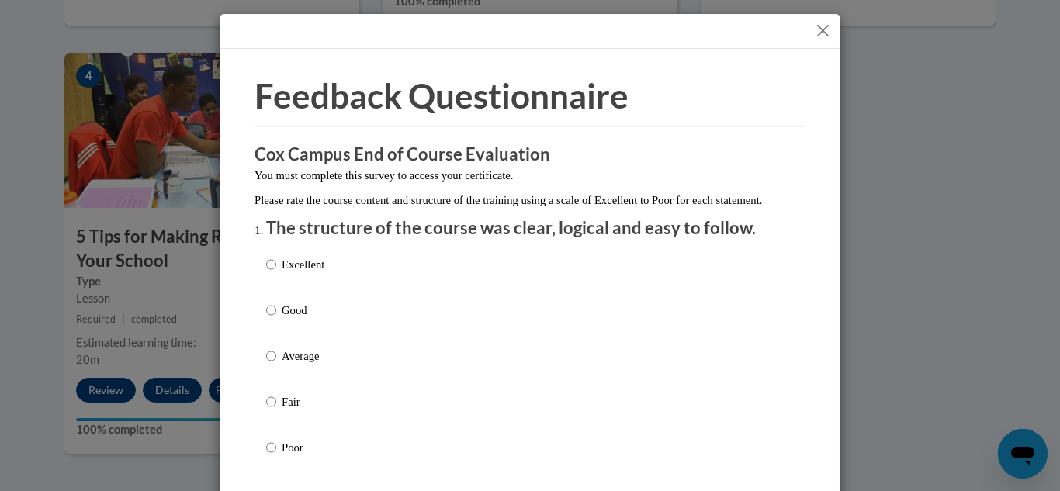
click at [321, 296] on div "Excellent Good Average Fair Poor" at bounding box center [530, 374] width 528 height 253
click at [310, 290] on label "Excellent" at bounding box center [295, 277] width 58 height 42
click at [276, 273] on input "Excellent" at bounding box center [271, 264] width 10 height 17
radio input "true"
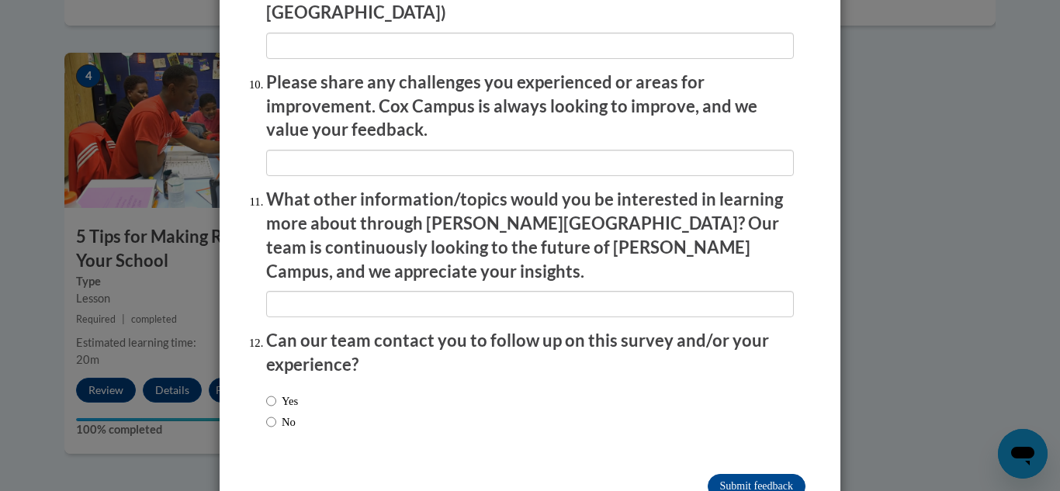
scroll to position [2734, 0]
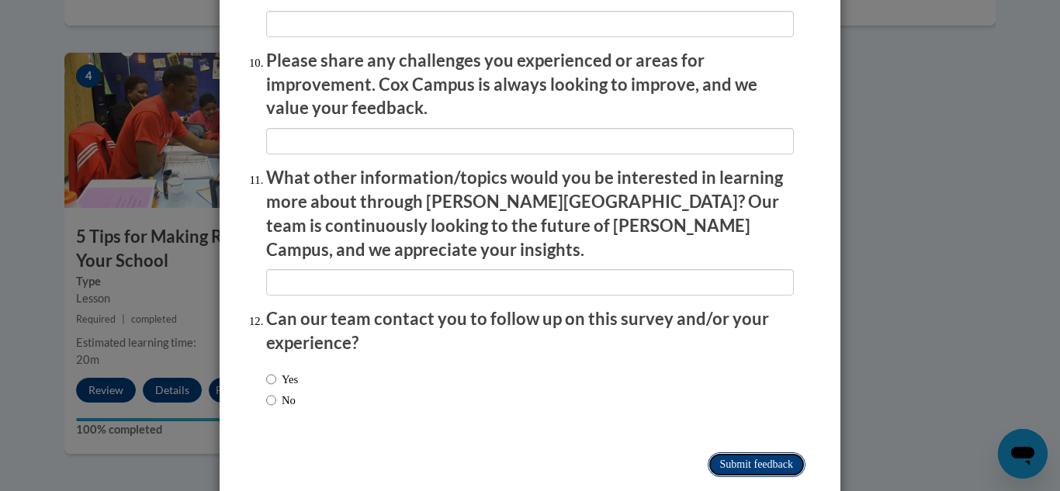
click at [777, 453] on input "Submit feedback" at bounding box center [757, 465] width 98 height 25
